Goal: Share content: Share content

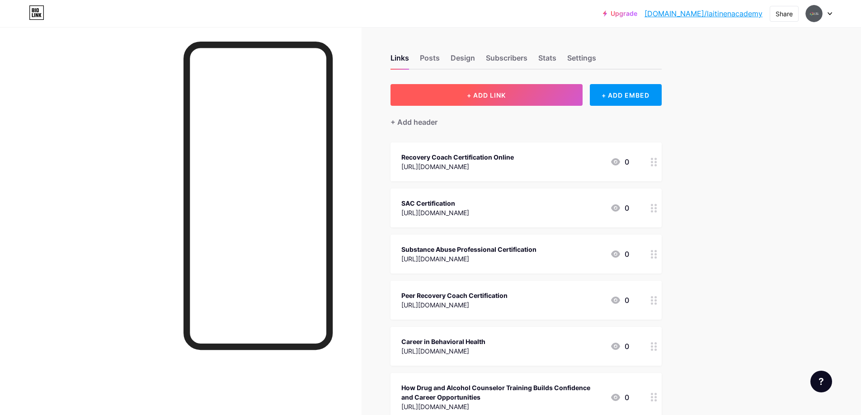
click at [483, 94] on span "+ ADD LINK" at bounding box center [486, 95] width 39 height 8
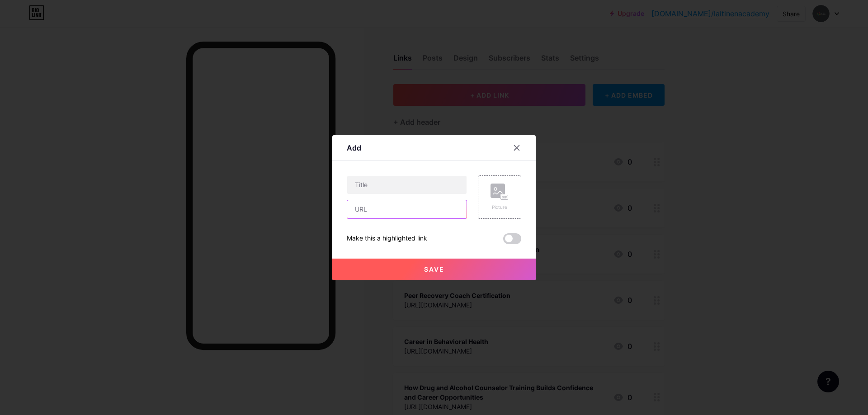
click at [388, 207] on input "text" at bounding box center [406, 209] width 119 height 18
paste input "[URL][DOMAIN_NAME]"
click at [376, 208] on input "[URL][DOMAIN_NAME]" at bounding box center [406, 209] width 119 height 18
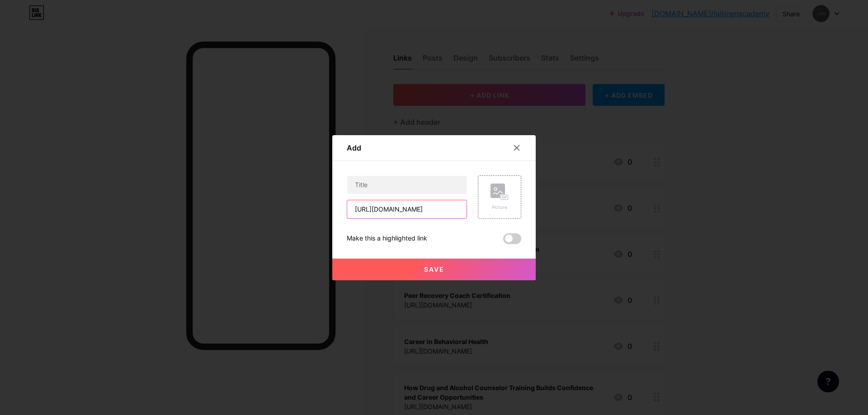
paste input "[DOMAIN_NAME][URL]"
type input "[URL][DOMAIN_NAME]"
click at [402, 191] on input "text" at bounding box center [406, 185] width 119 height 18
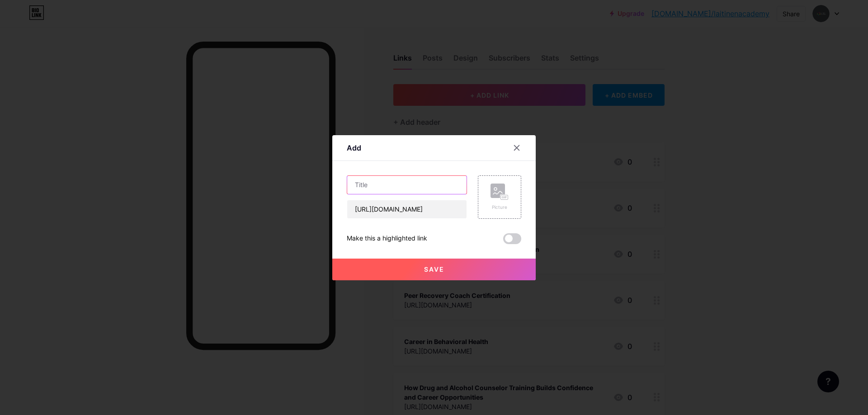
paste input "How a Behavioral Health and Wellness Academy Can Shape Your Counseling Career?"
type input "How a Behavioral Health and Wellness Academy Can Shape Your Counseling Career?"
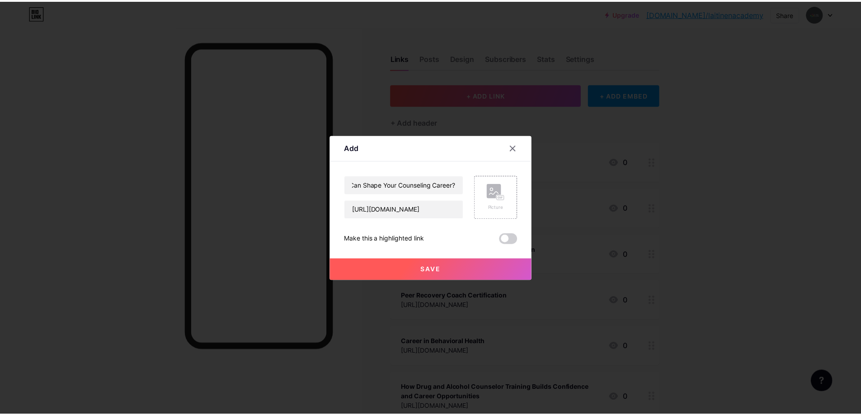
scroll to position [0, 0]
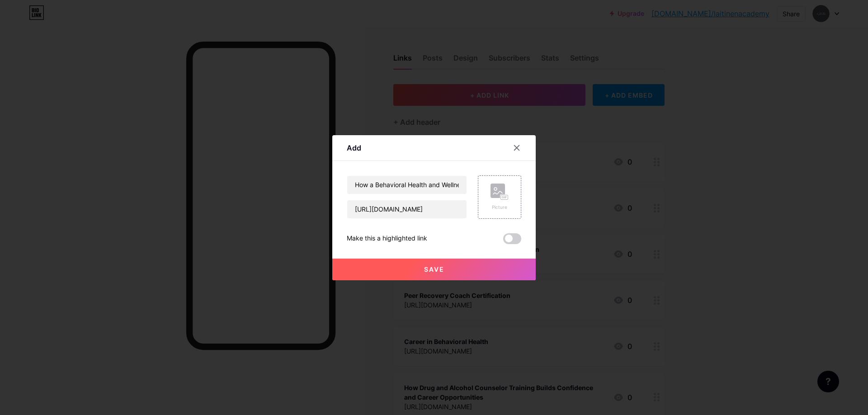
click at [484, 263] on button "Save" at bounding box center [433, 270] width 203 height 22
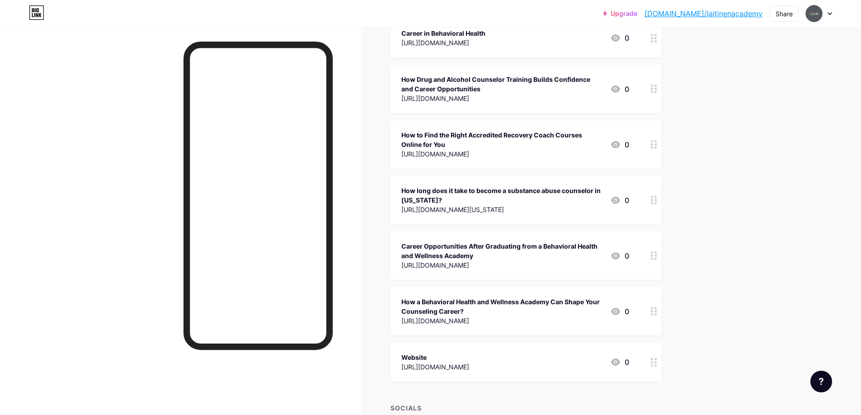
scroll to position [163, 0]
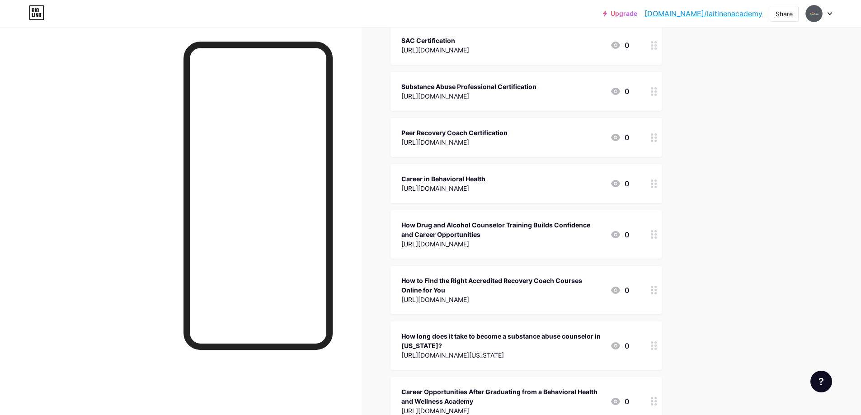
click at [736, 13] on link "[DOMAIN_NAME]/laitinenacademy" at bounding box center [703, 13] width 118 height 11
click at [785, 14] on div "Share" at bounding box center [784, 13] width 17 height 9
click at [703, 41] on div "Copy link" at bounding box center [730, 47] width 135 height 22
